Goal: Transaction & Acquisition: Download file/media

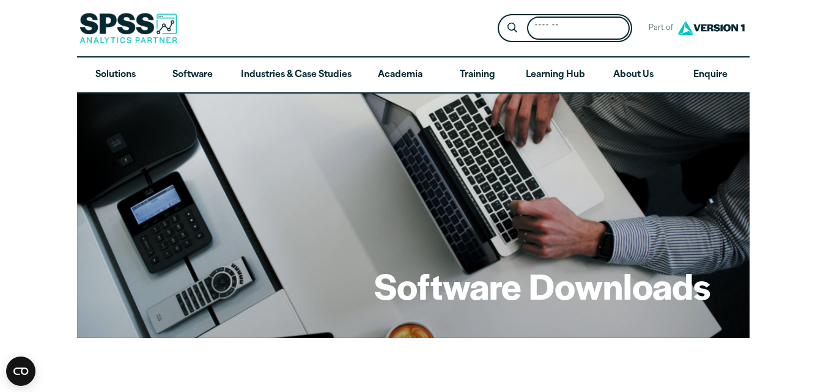
click at [555, 21] on input "Search for:" at bounding box center [578, 29] width 103 height 24
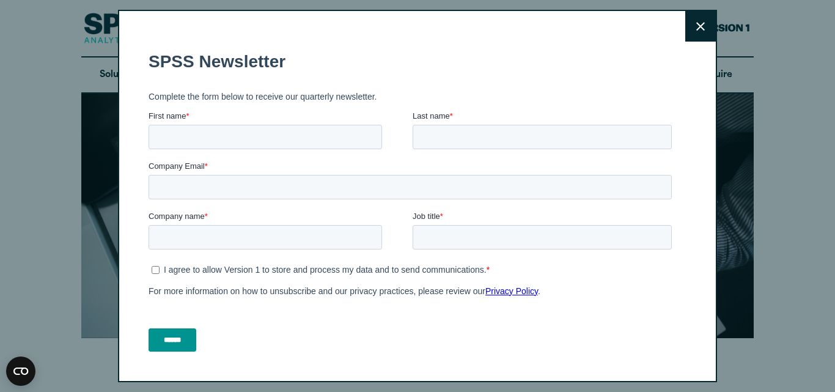
type input "***"
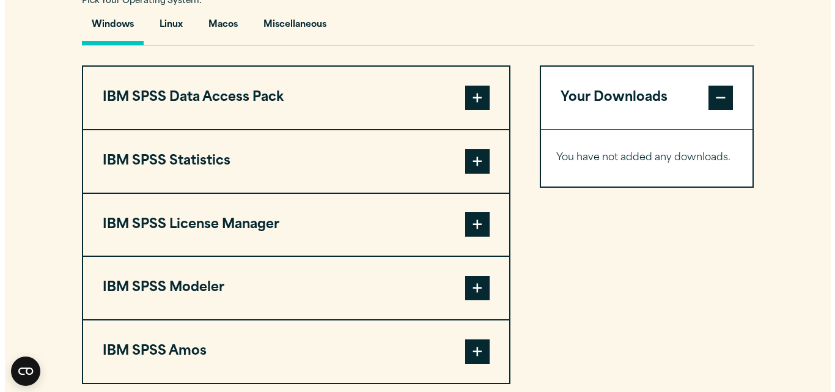
scroll to position [949, 0]
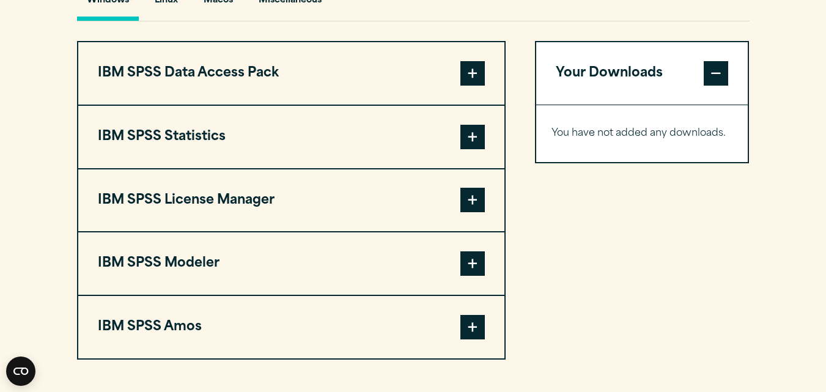
click at [470, 81] on span at bounding box center [472, 73] width 24 height 24
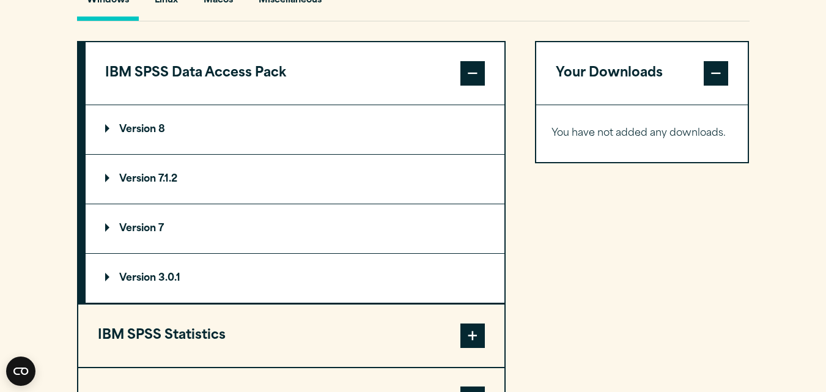
click at [471, 345] on span at bounding box center [472, 335] width 24 height 24
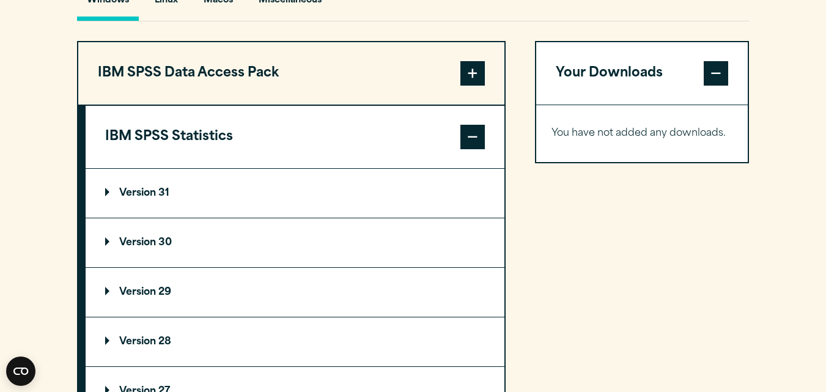
click at [141, 192] on p "Version 31" at bounding box center [137, 193] width 64 height 10
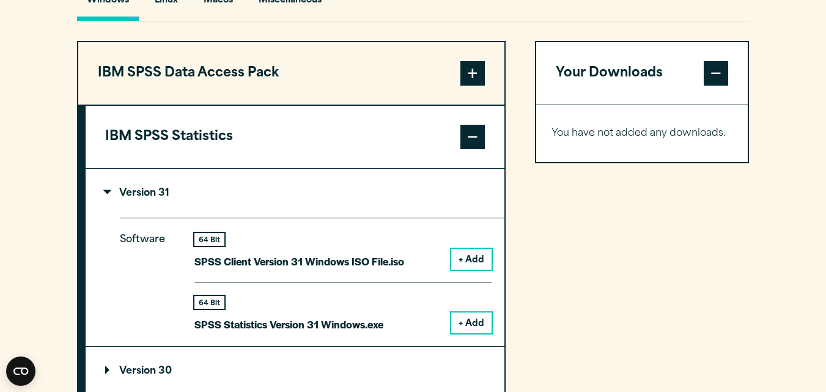
click at [463, 263] on button "+ Add" at bounding box center [471, 259] width 40 height 21
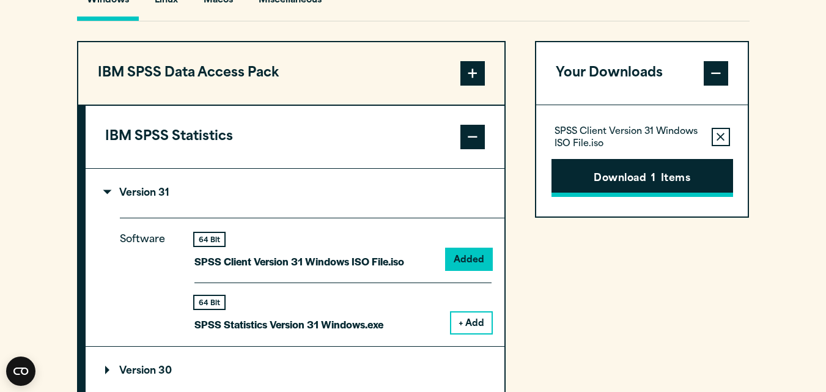
click at [613, 172] on button "Download 1 Items" at bounding box center [642, 178] width 182 height 38
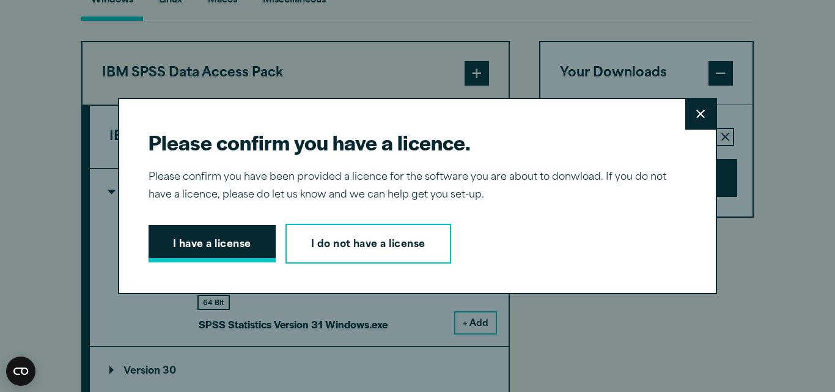
click at [243, 253] on button "I have a license" at bounding box center [212, 244] width 127 height 38
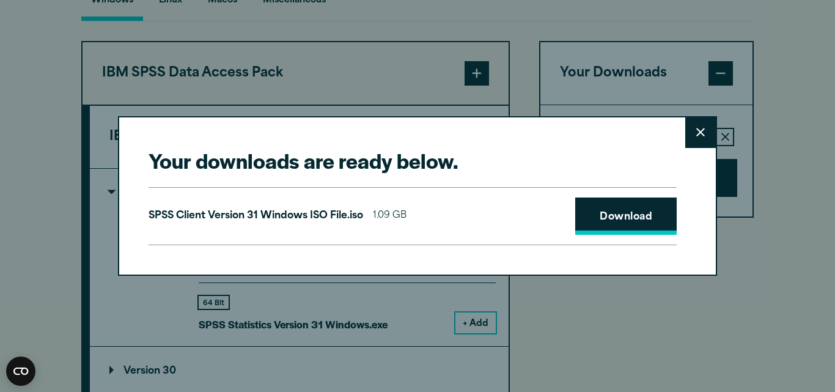
click at [620, 211] on link "Download" at bounding box center [625, 216] width 101 height 38
